Goal: Task Accomplishment & Management: Manage account settings

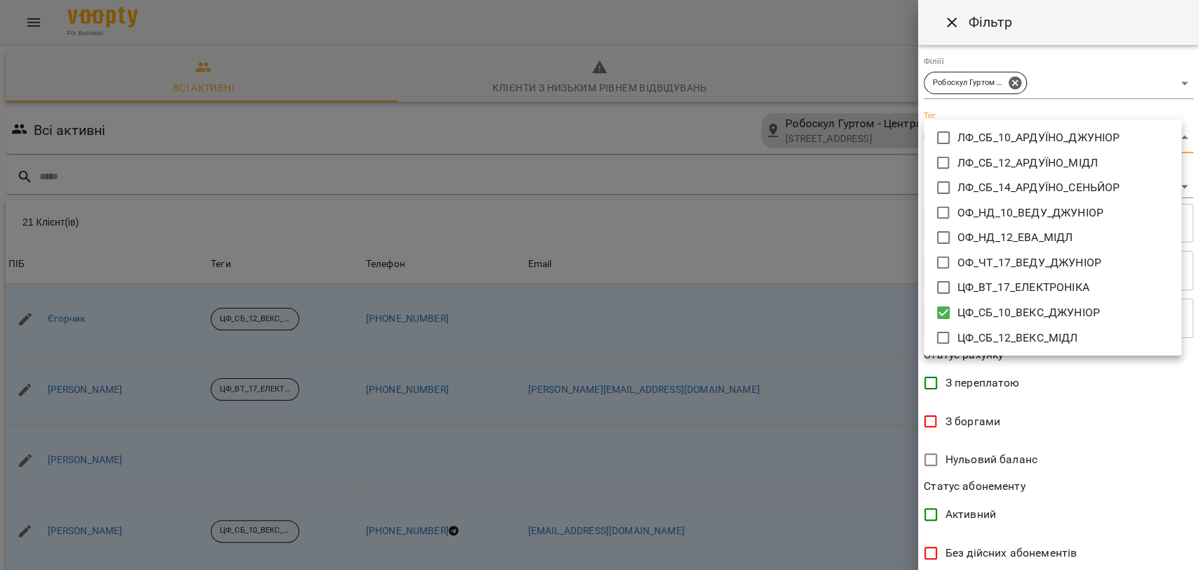
scroll to position [78, 0]
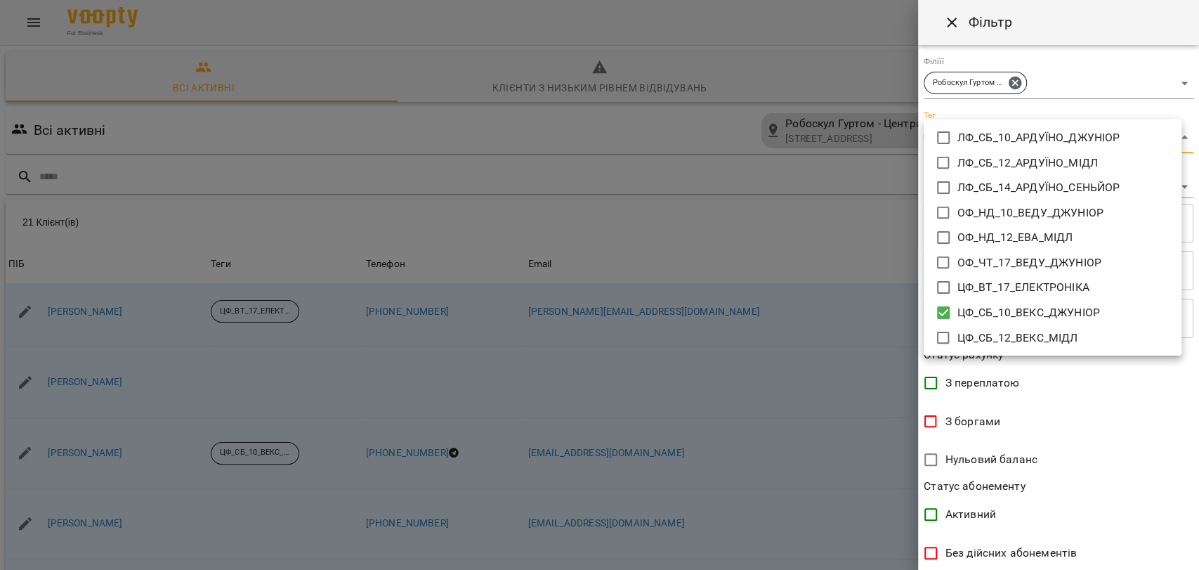
click at [1195, 568] on div at bounding box center [599, 285] width 1199 height 570
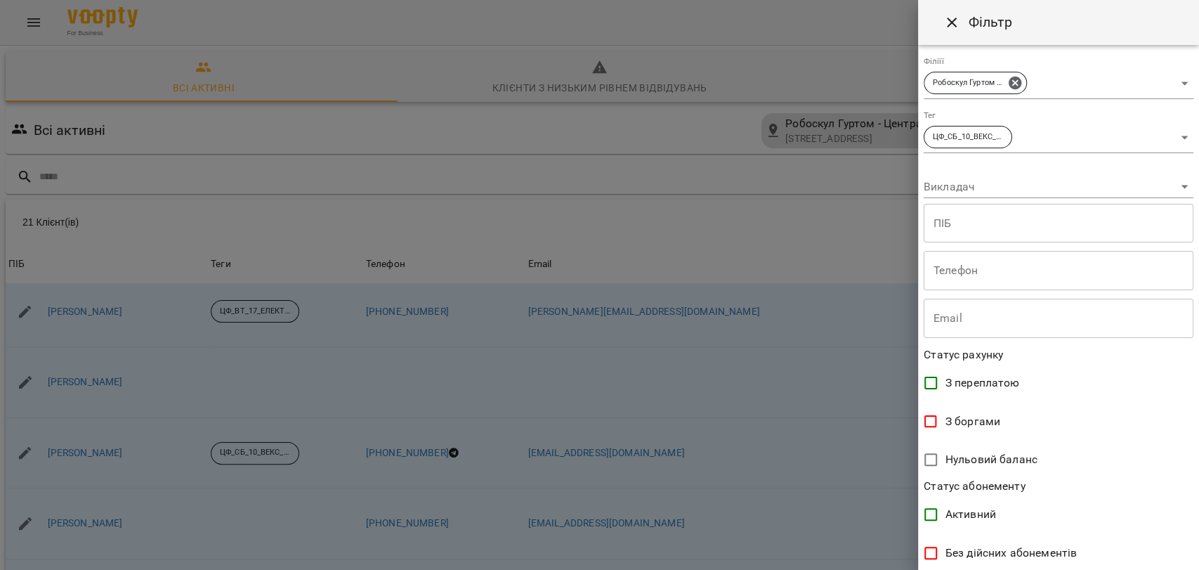
click at [1195, 568] on div "ЛФ_СБ_10_АРДУЇНО_ДЖУНІОР ЛФ_СБ_12_АРДУЇНО_МІДЛ ЛФ_СБ_14_АРДУЇНО_СЕНЬЙОР ОФ_НД_1…" at bounding box center [599, 285] width 1199 height 570
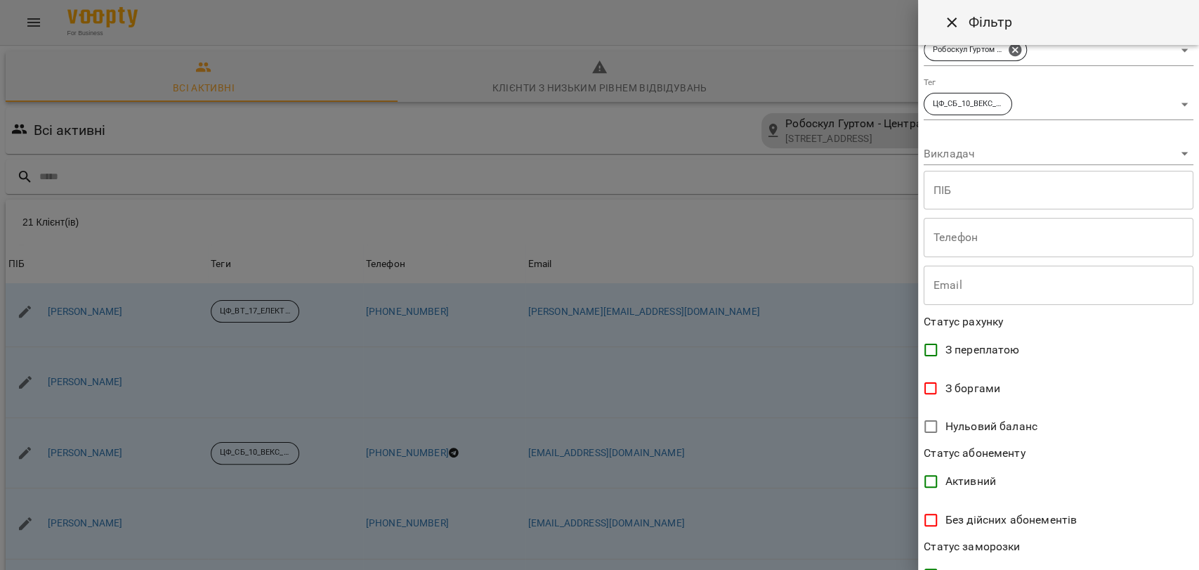
drag, startPoint x: 1195, startPoint y: 568, endPoint x: 1195, endPoint y: 559, distance: 9.1
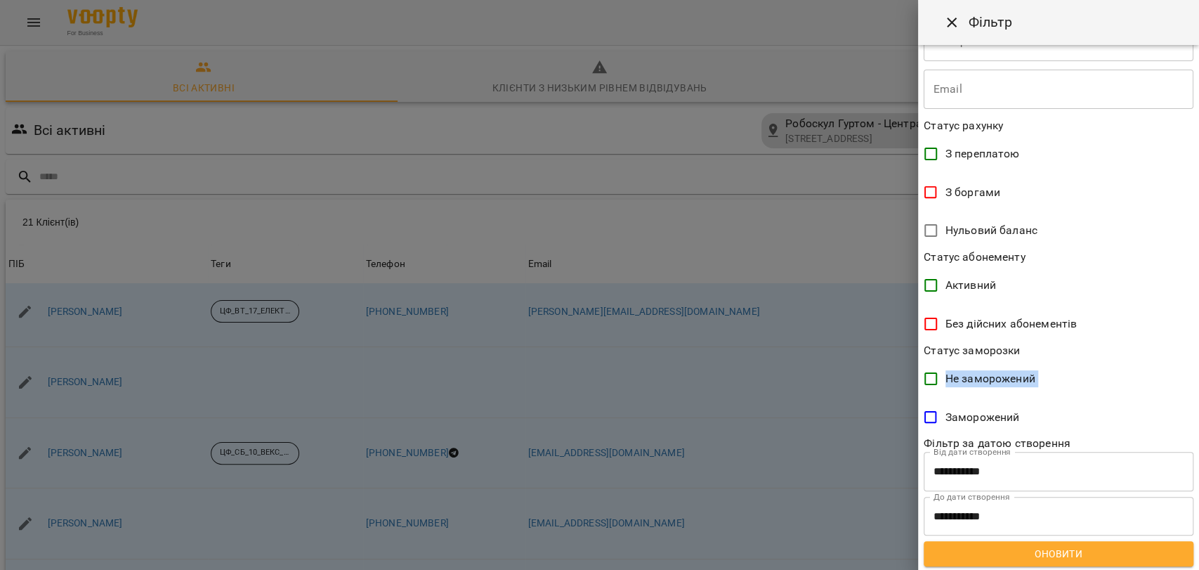
scroll to position [231, 0]
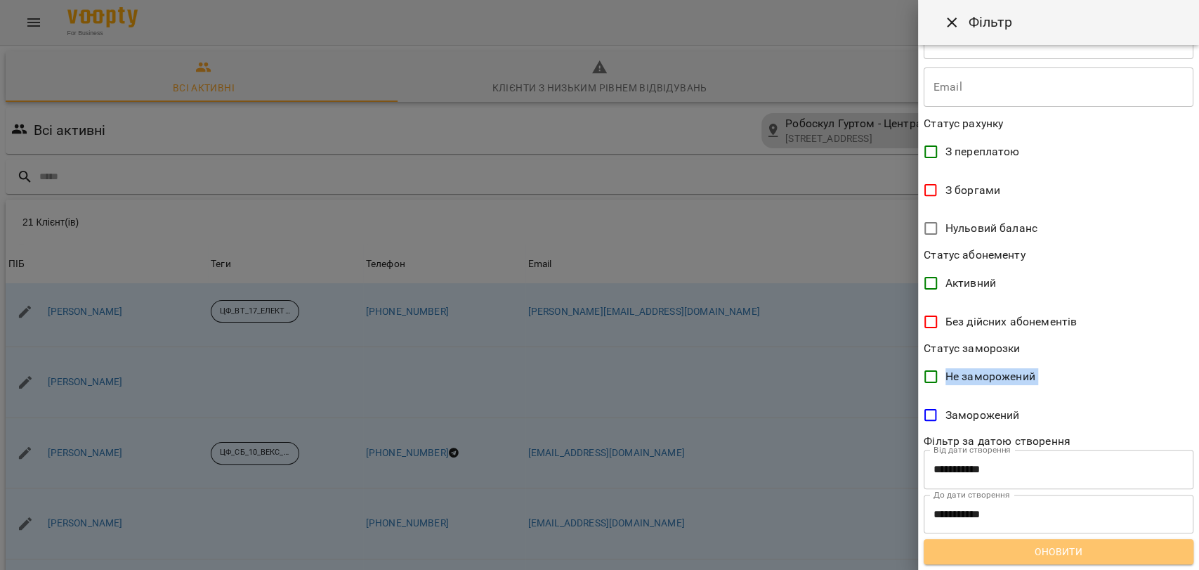
click at [1130, 551] on span "Оновити" at bounding box center [1058, 551] width 247 height 17
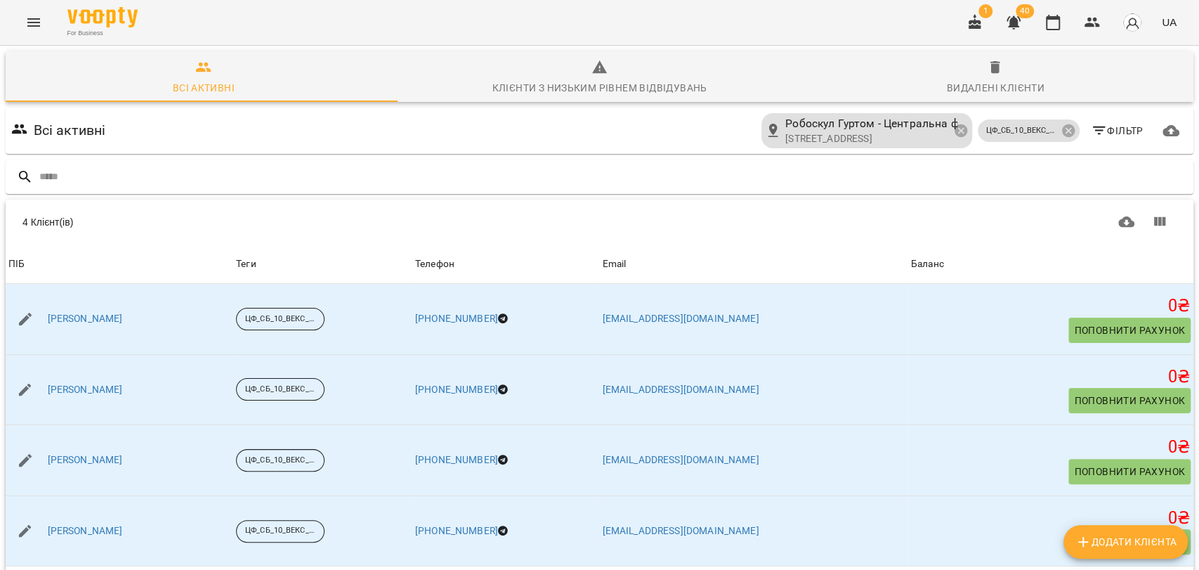
scroll to position [62, 0]
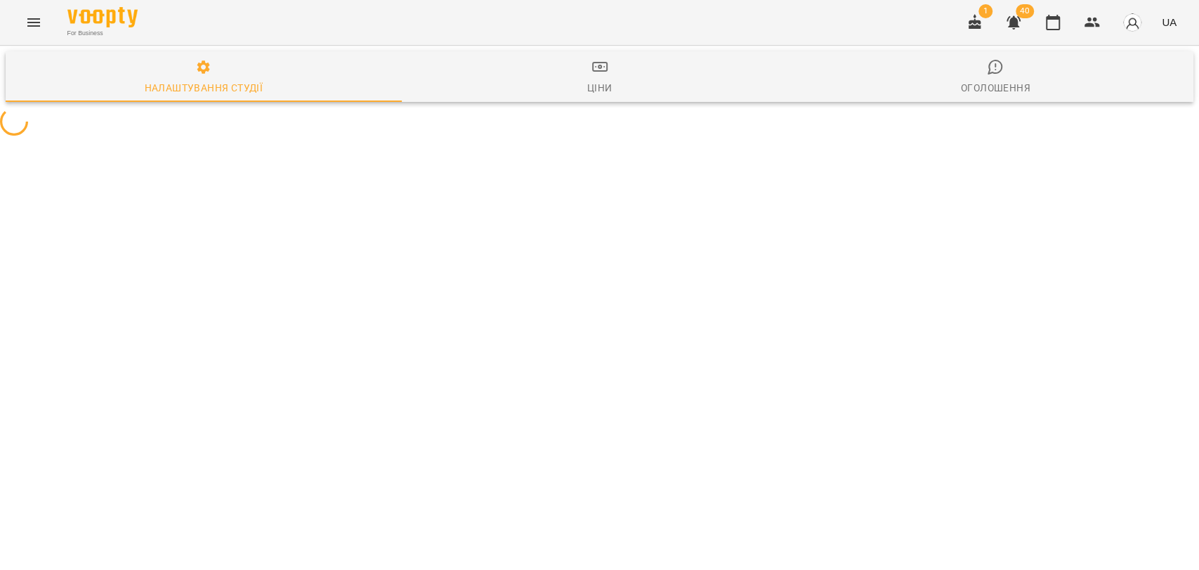
select select "**"
